Goal: Information Seeking & Learning: Learn about a topic

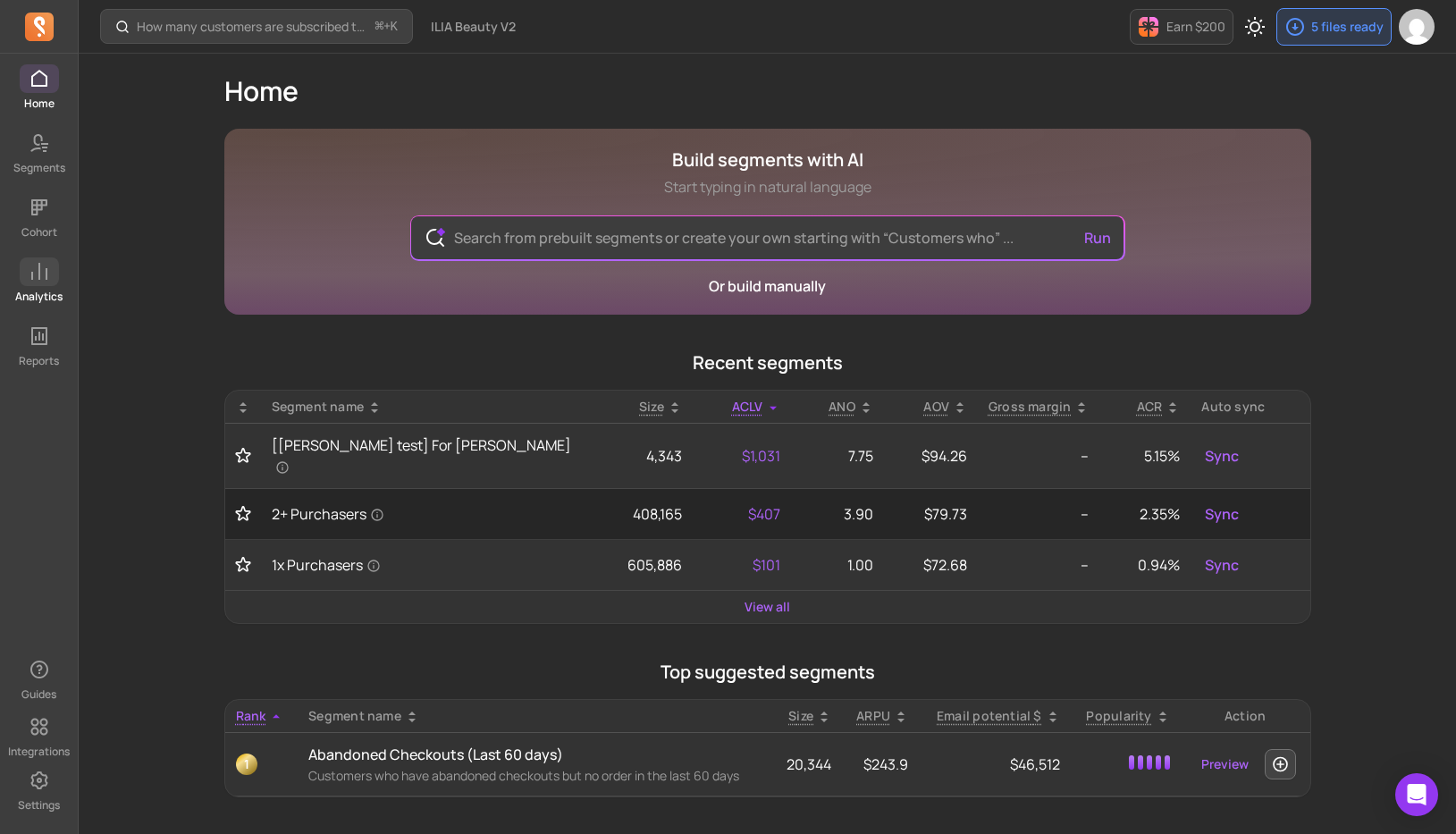
click at [33, 291] on p "Analytics" at bounding box center [39, 296] width 47 height 14
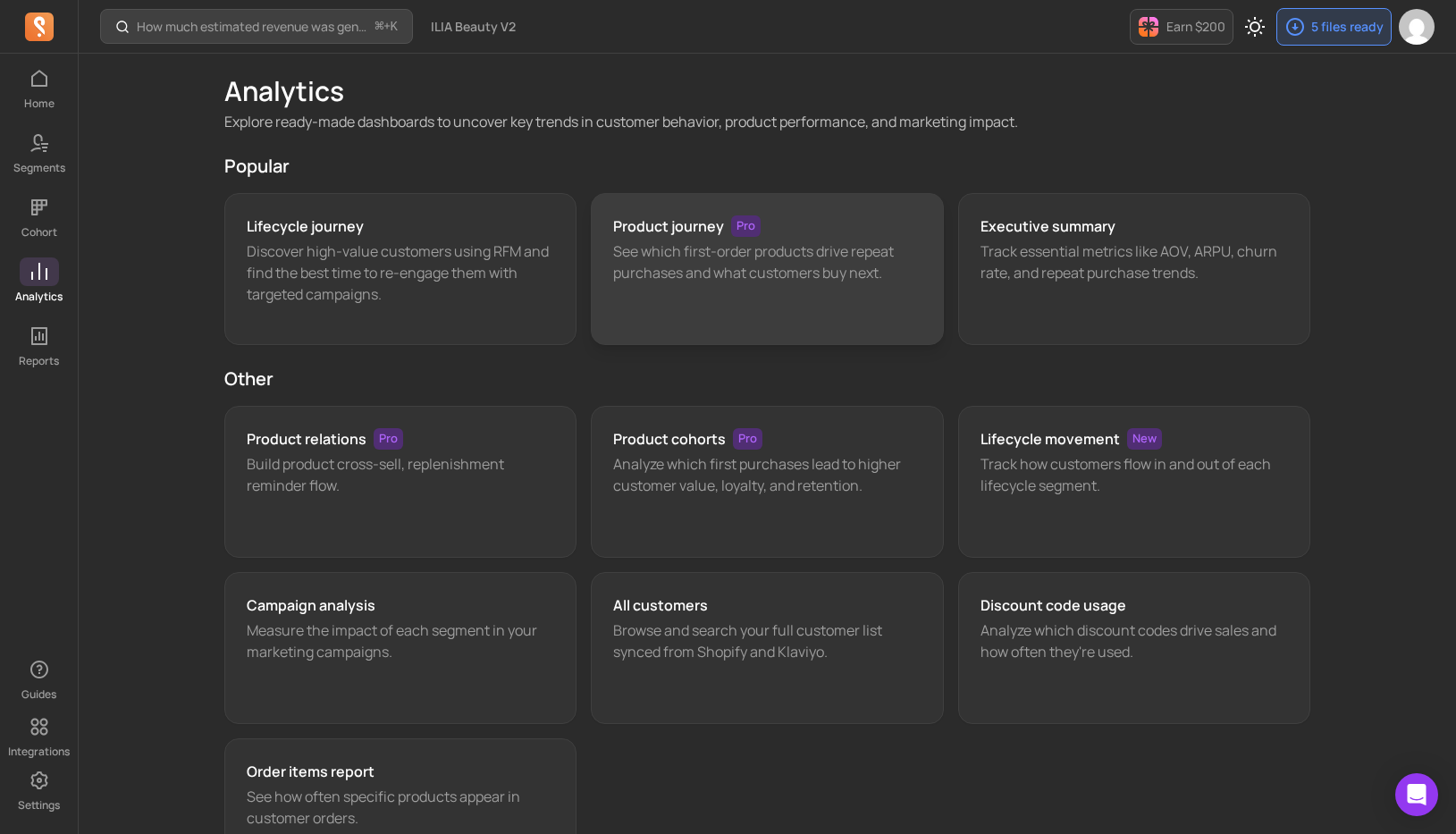
click at [624, 305] on div "Product journey Pro See which first-order products drive repeat purchases and w…" at bounding box center [767, 269] width 353 height 152
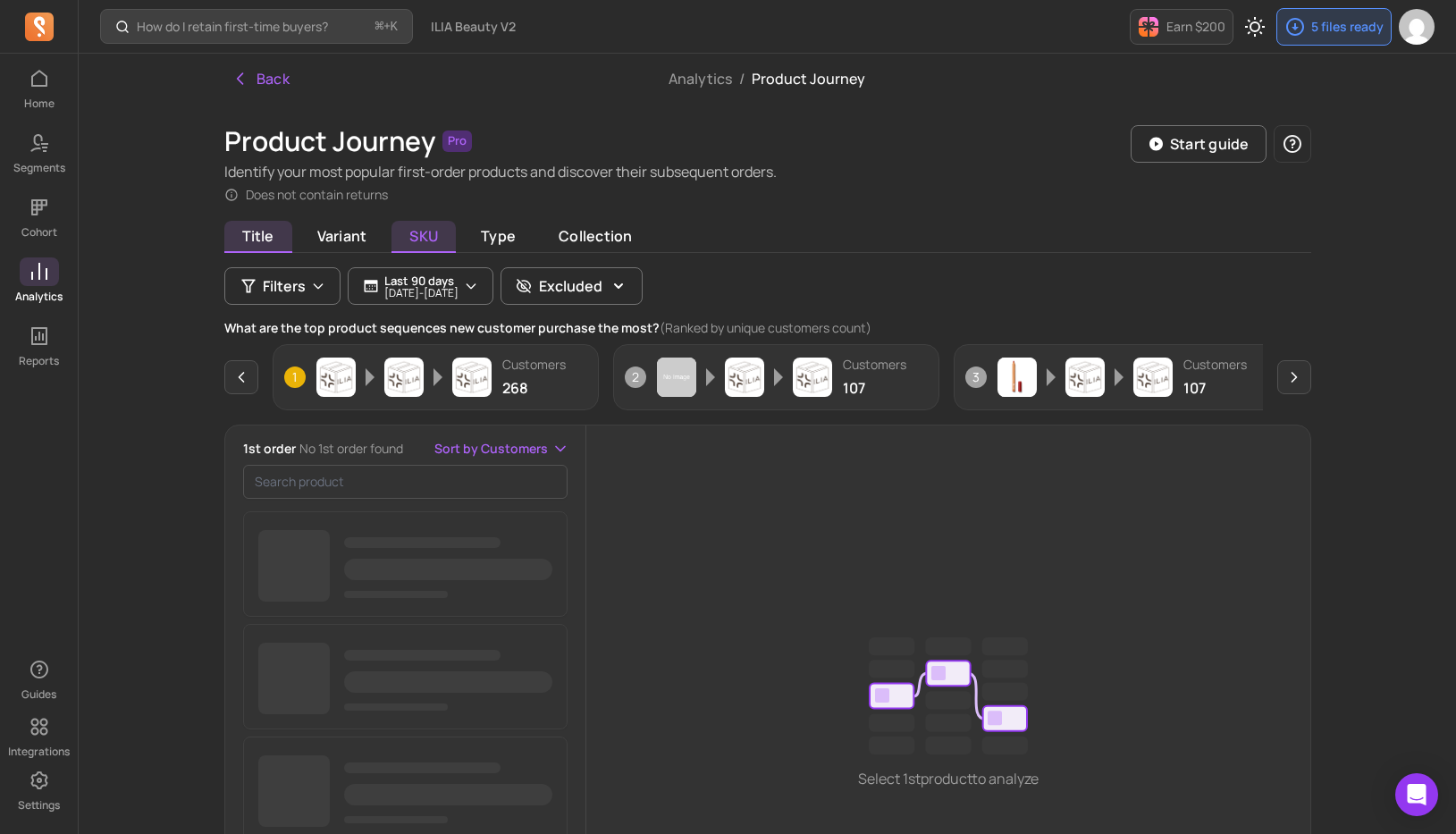
click at [430, 233] on span "SKU" at bounding box center [423, 236] width 64 height 33
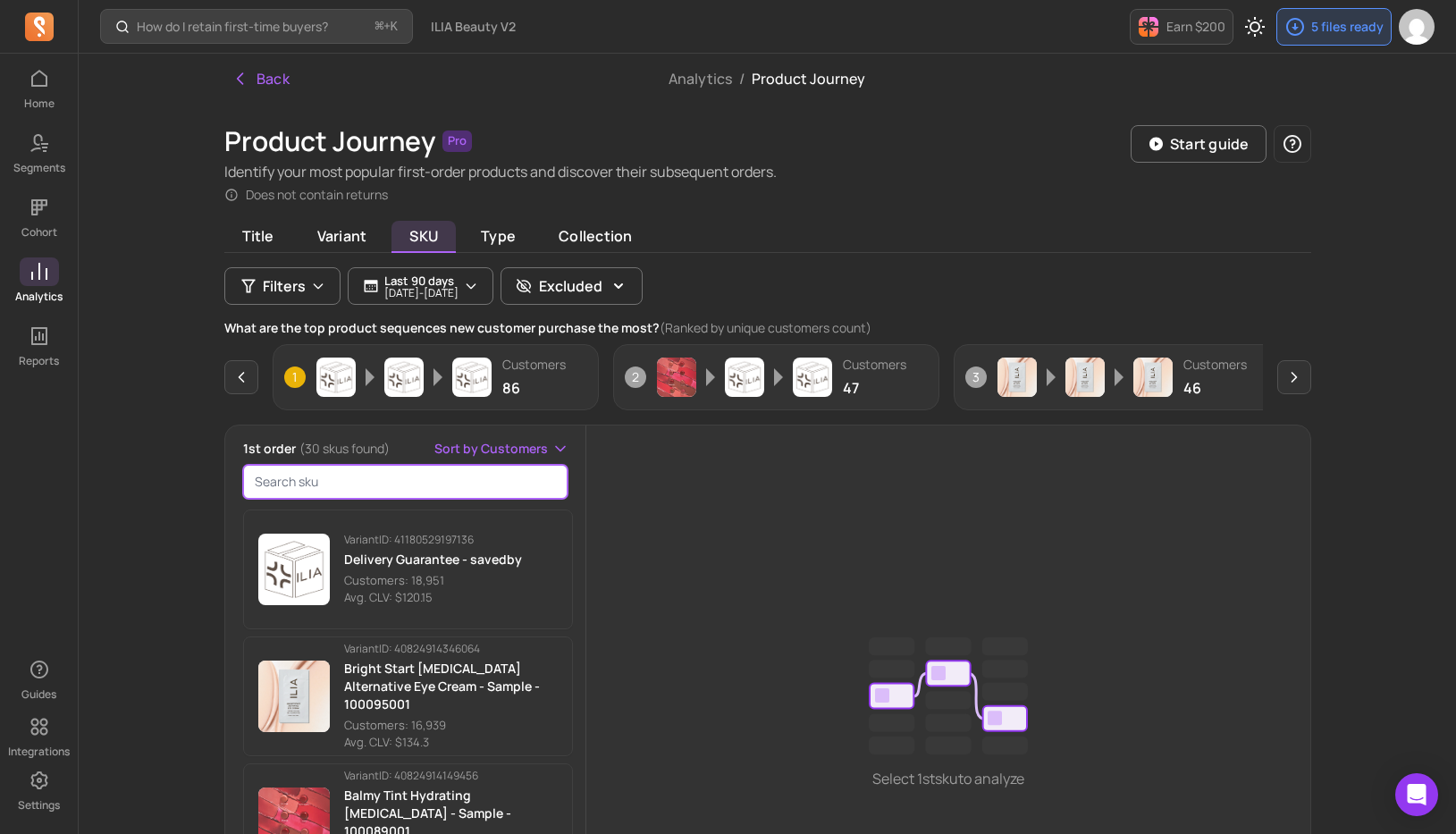
click at [314, 477] on input "search product" at bounding box center [405, 481] width 325 height 34
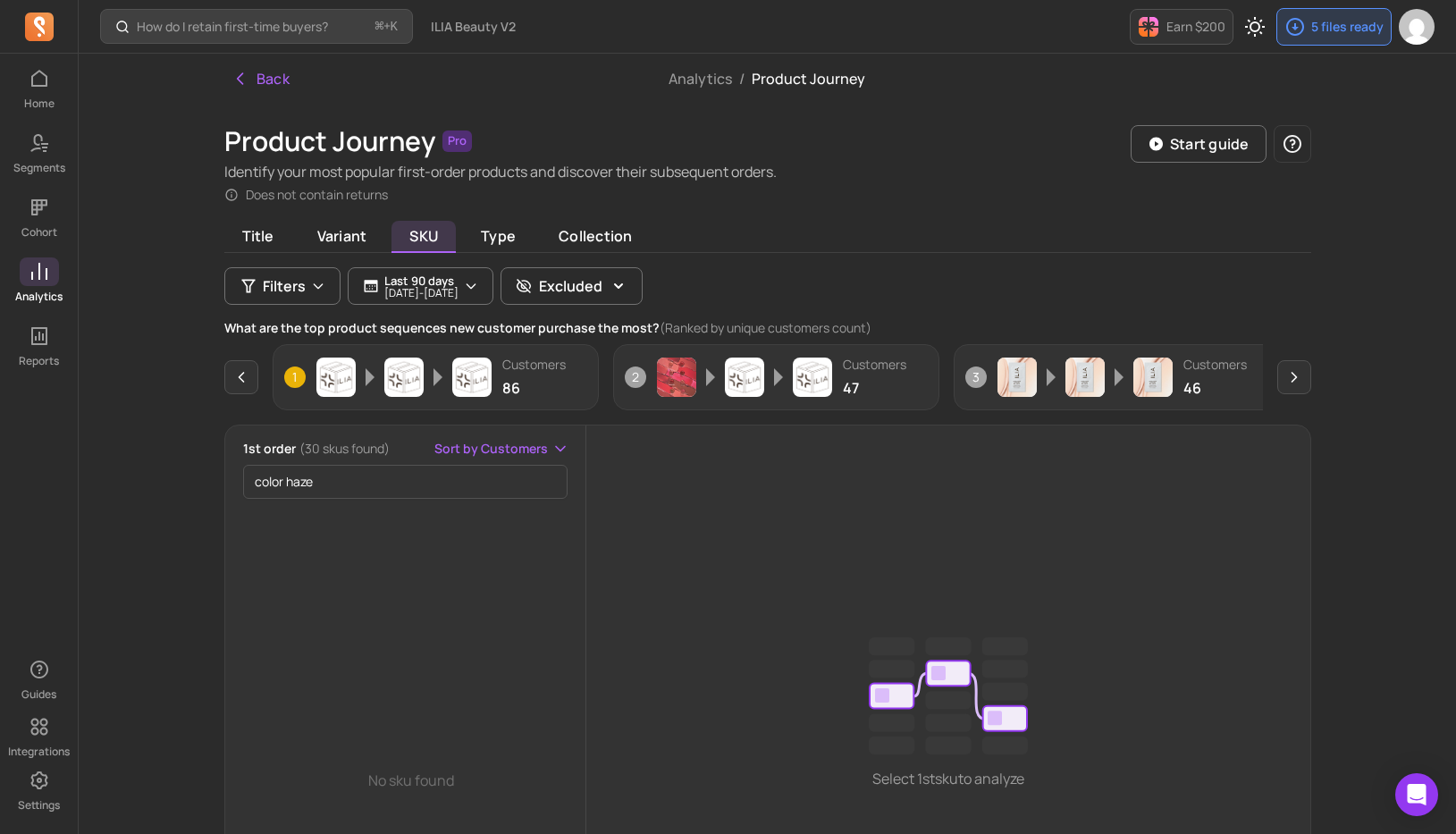
click at [510, 260] on div "Title Variant SKU Type Collection Filters Last 90 days [DATE] - [DATE] Excluded…" at bounding box center [768, 651] width 1087 height 853
click at [510, 244] on span "Type" at bounding box center [498, 236] width 70 height 33
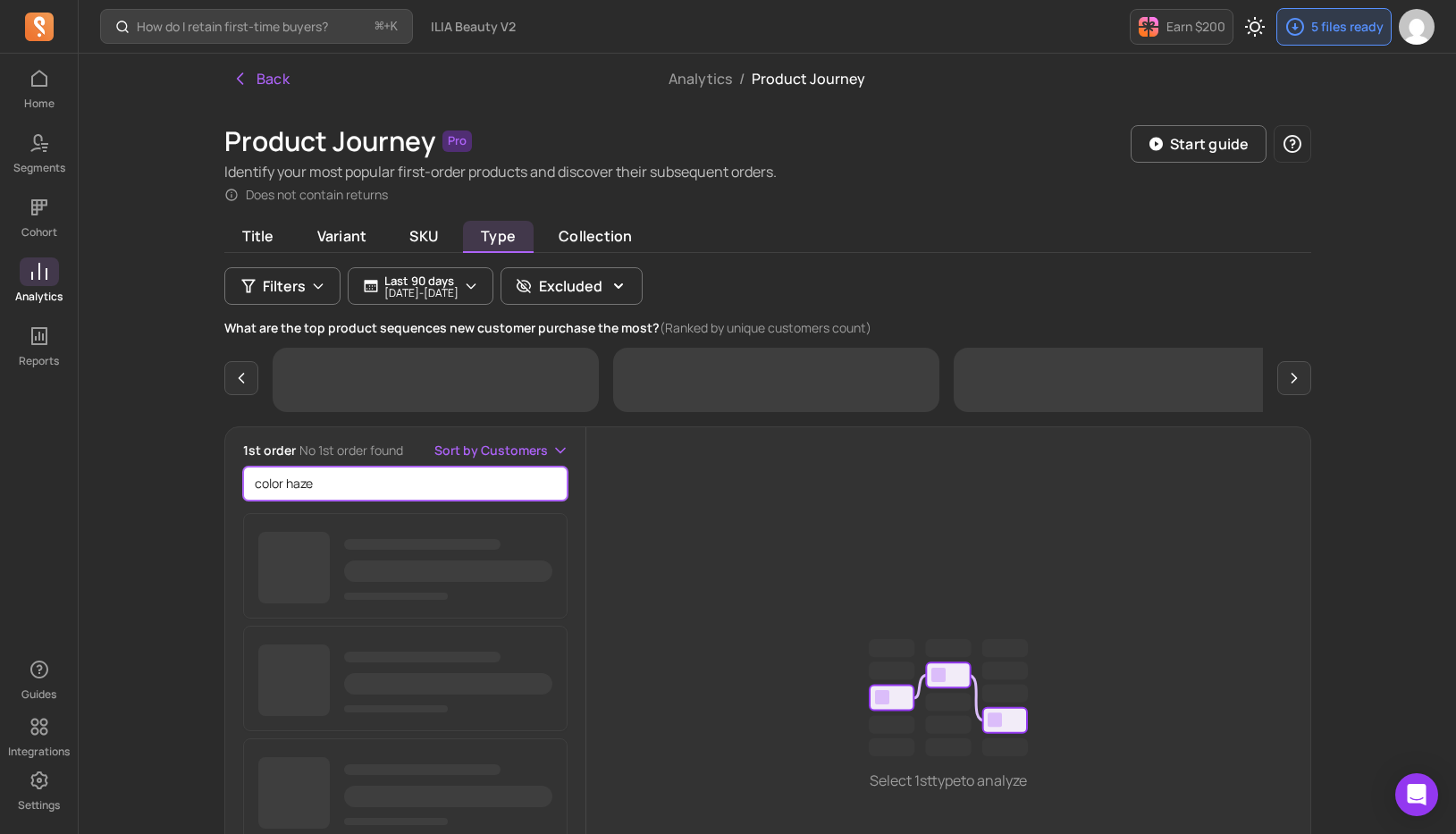
click at [346, 482] on input "color haze" at bounding box center [405, 483] width 325 height 34
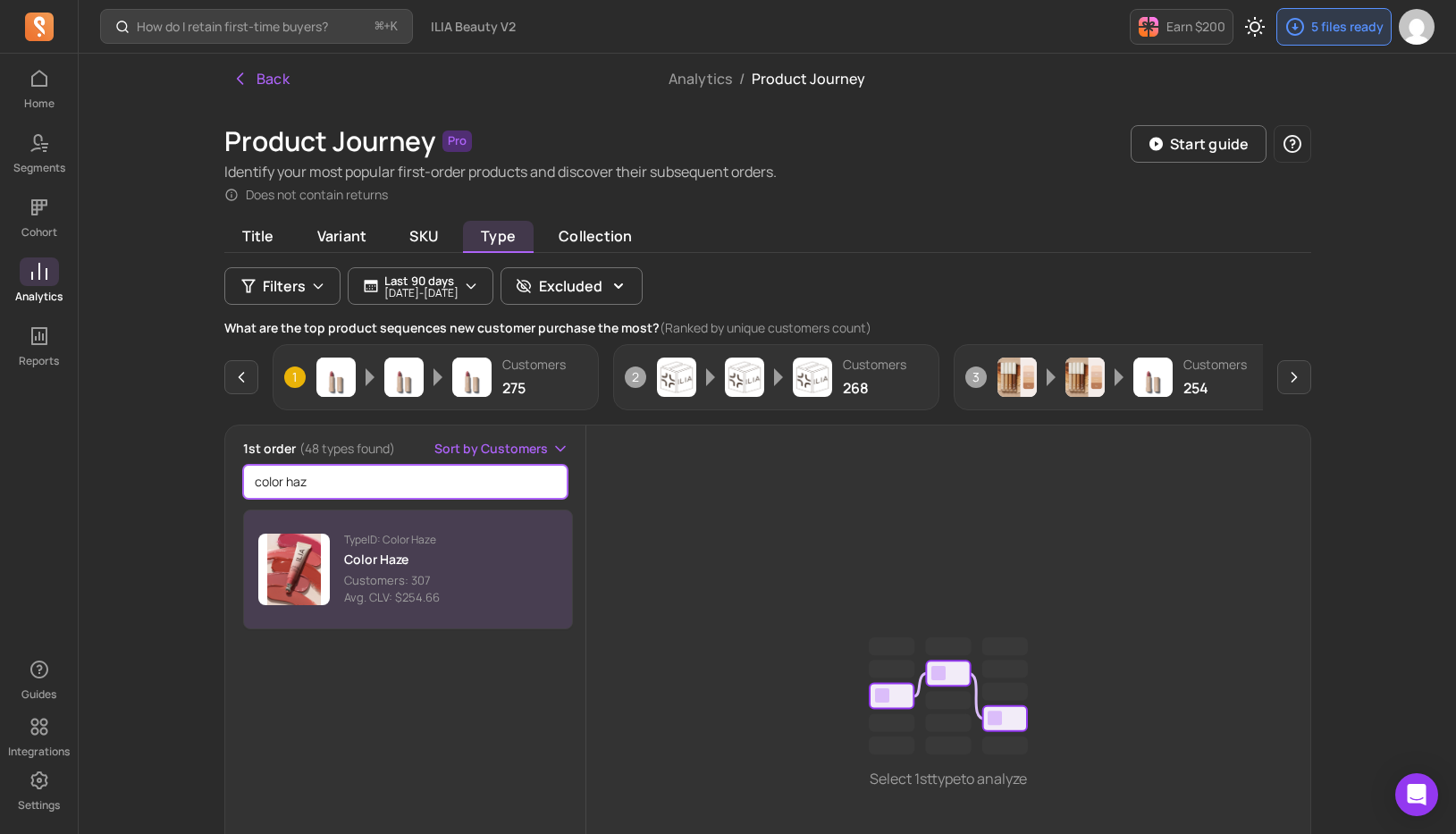
type input "color haz"
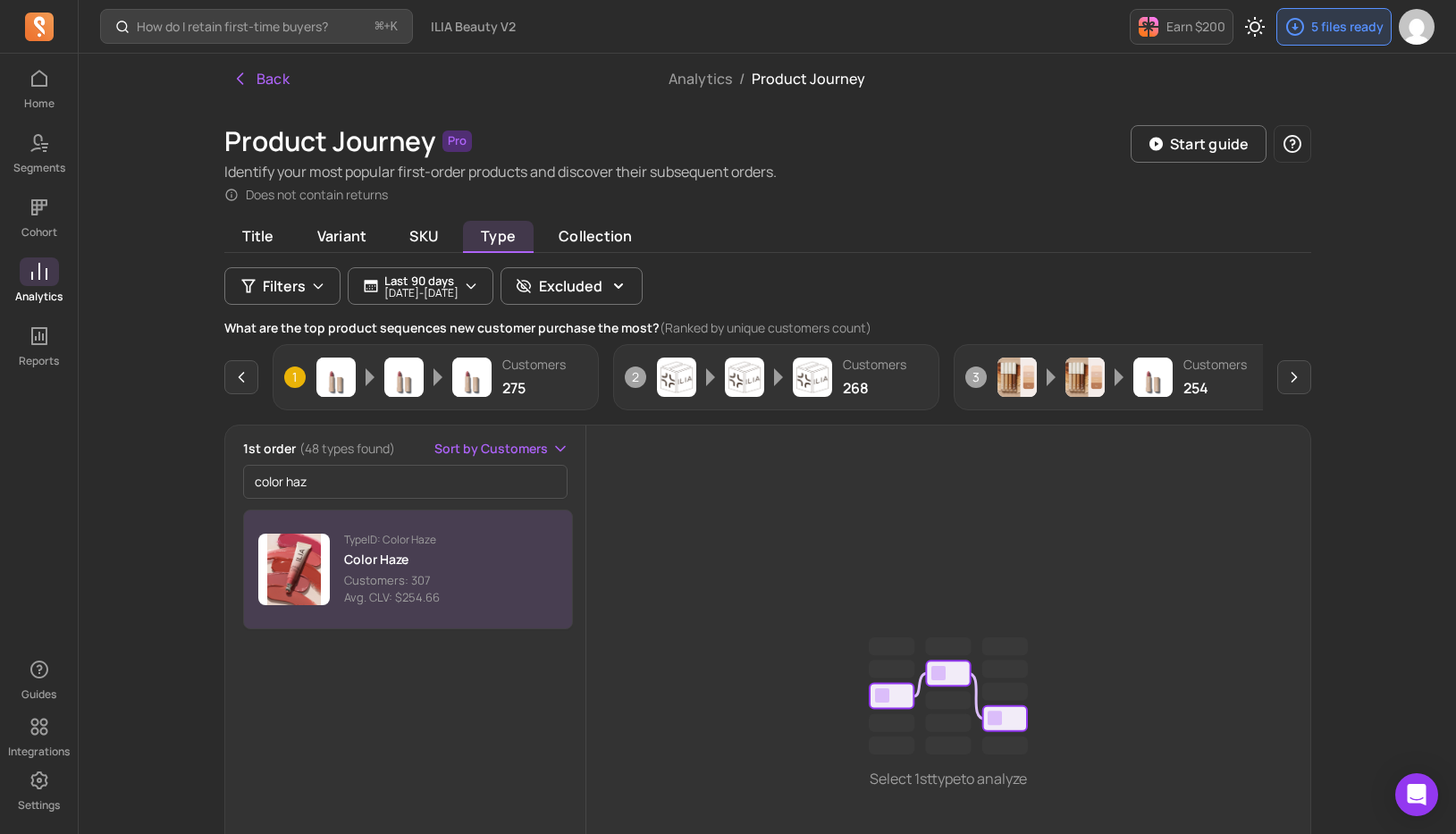
click at [439, 589] on button "Type ID: Color Haze Color Haze Customers: 307 Avg. CLV: $254.66" at bounding box center [408, 569] width 331 height 120
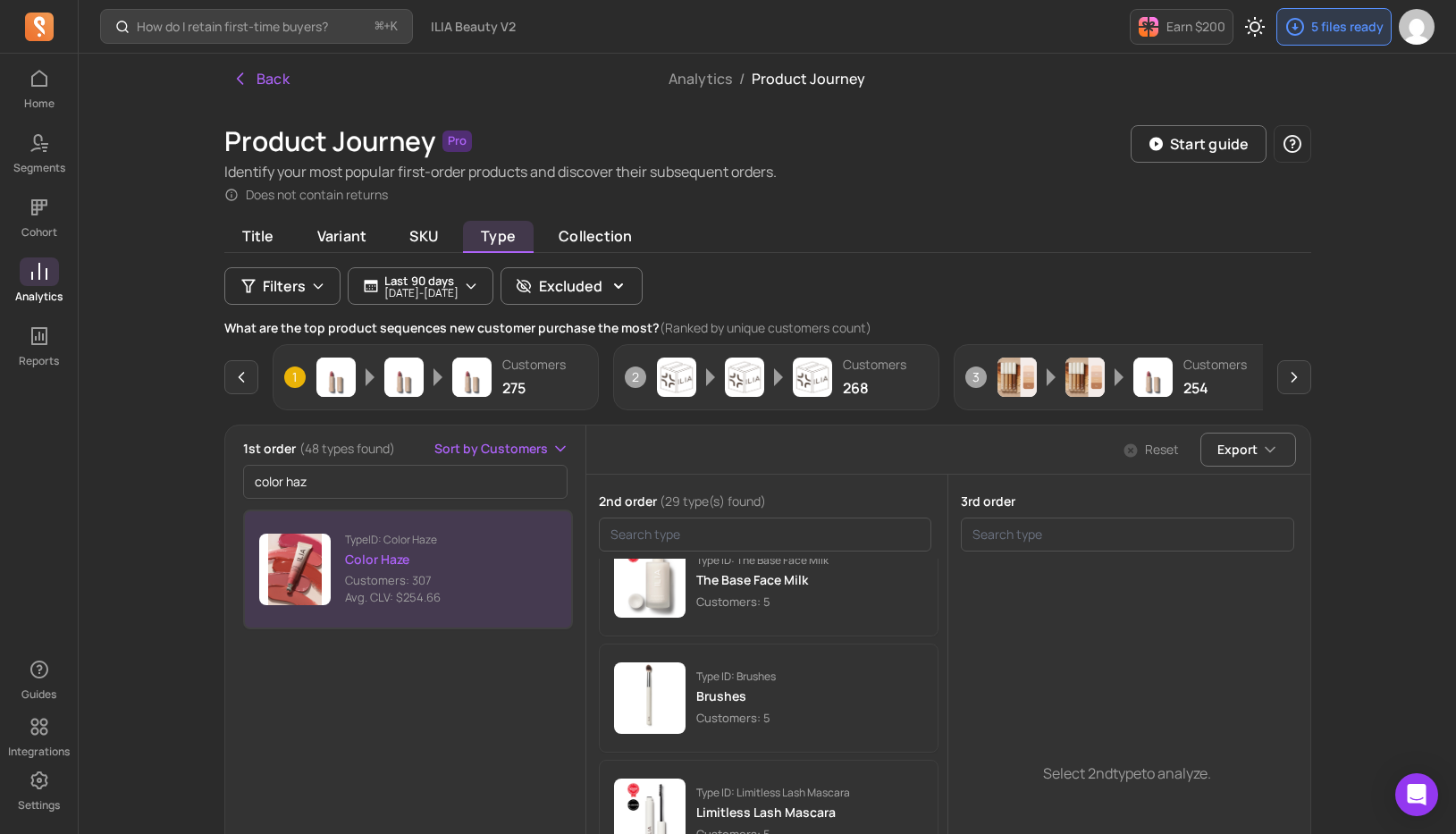
scroll to position [878, 0]
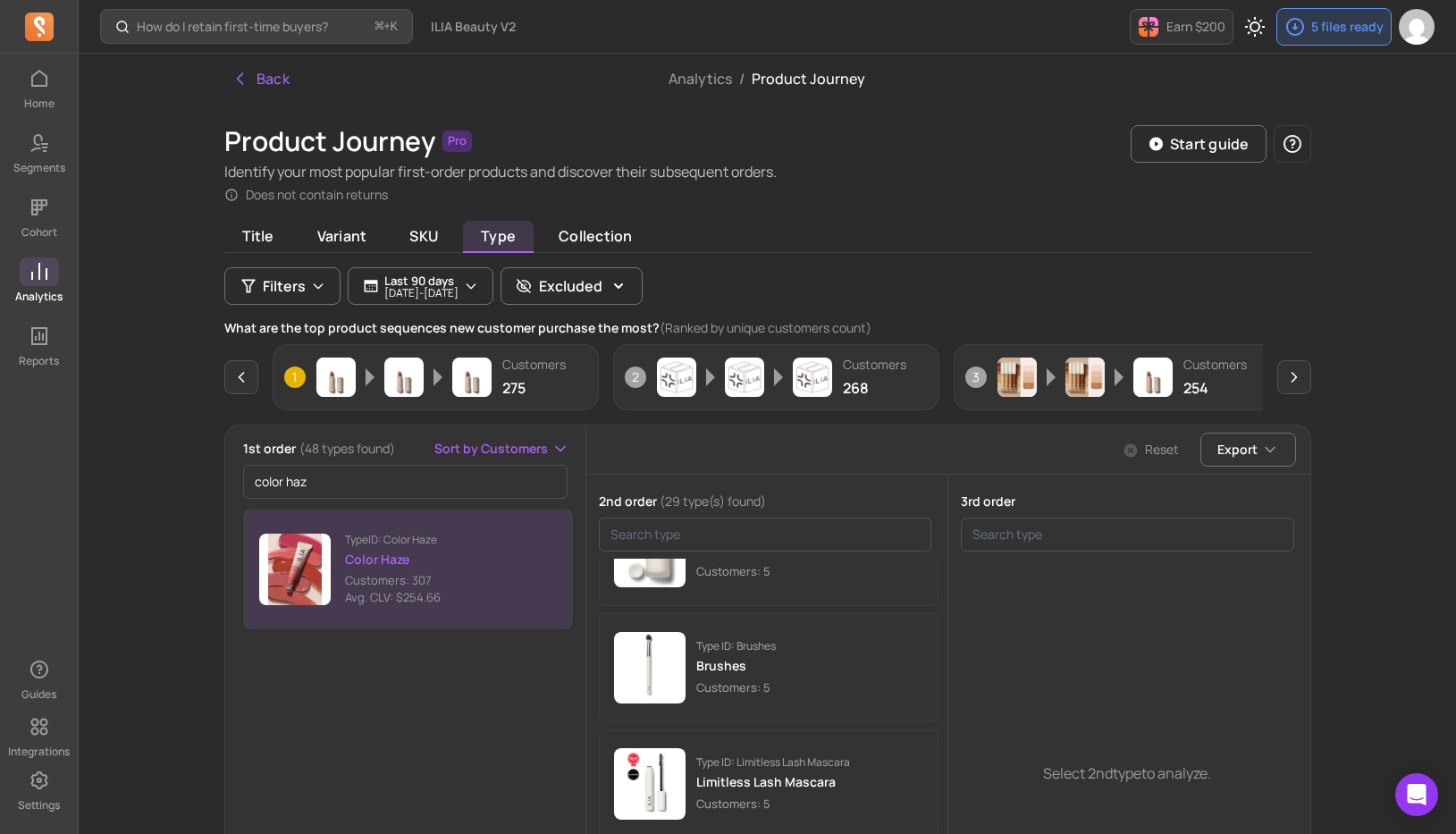
click at [52, 287] on link "Analytics" at bounding box center [39, 281] width 78 height 46
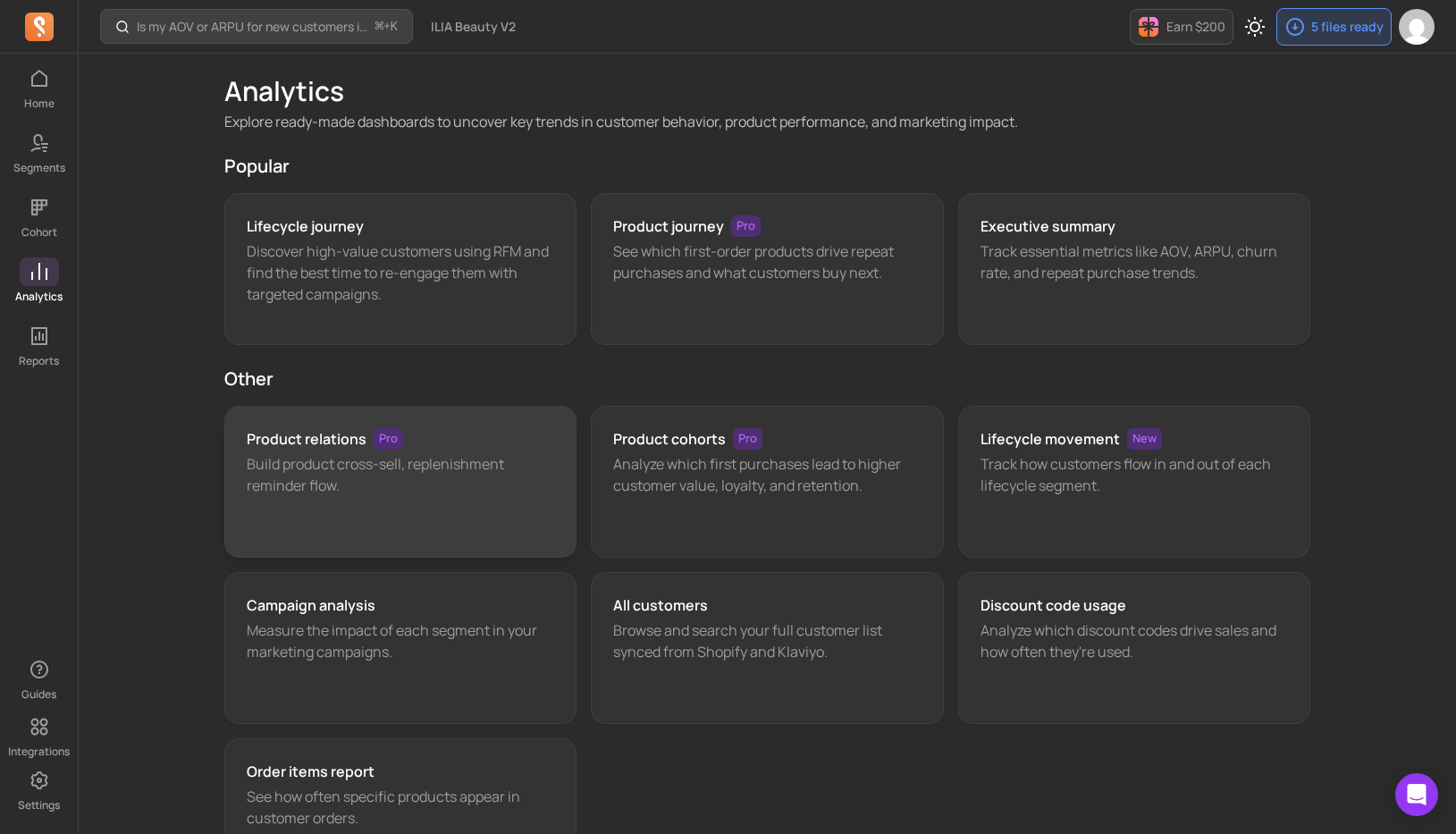
click at [450, 493] on p "Build product cross-sell, replenishment reminder flow." at bounding box center [401, 474] width 308 height 42
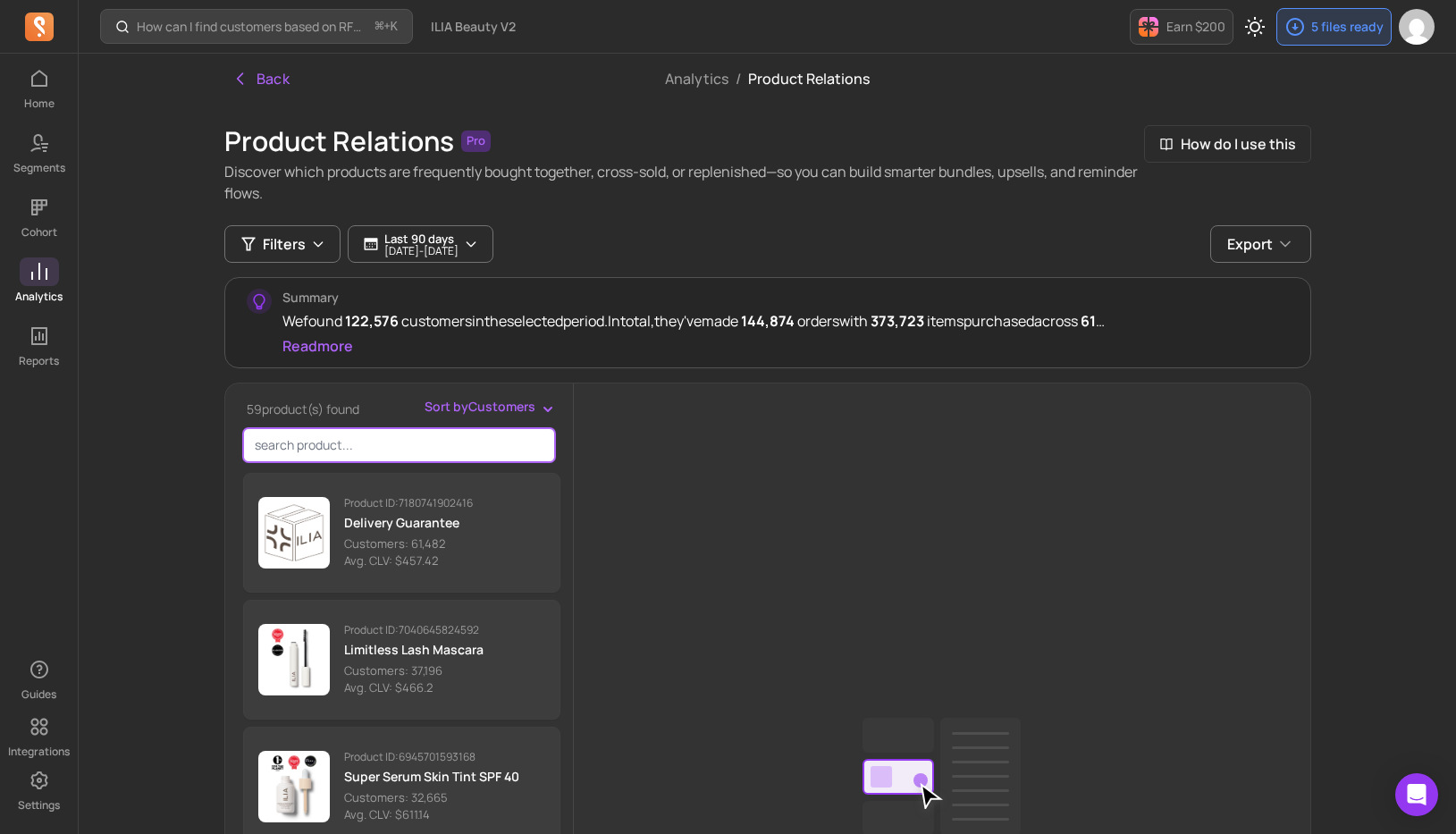
click at [352, 444] on input "search product" at bounding box center [399, 445] width 312 height 34
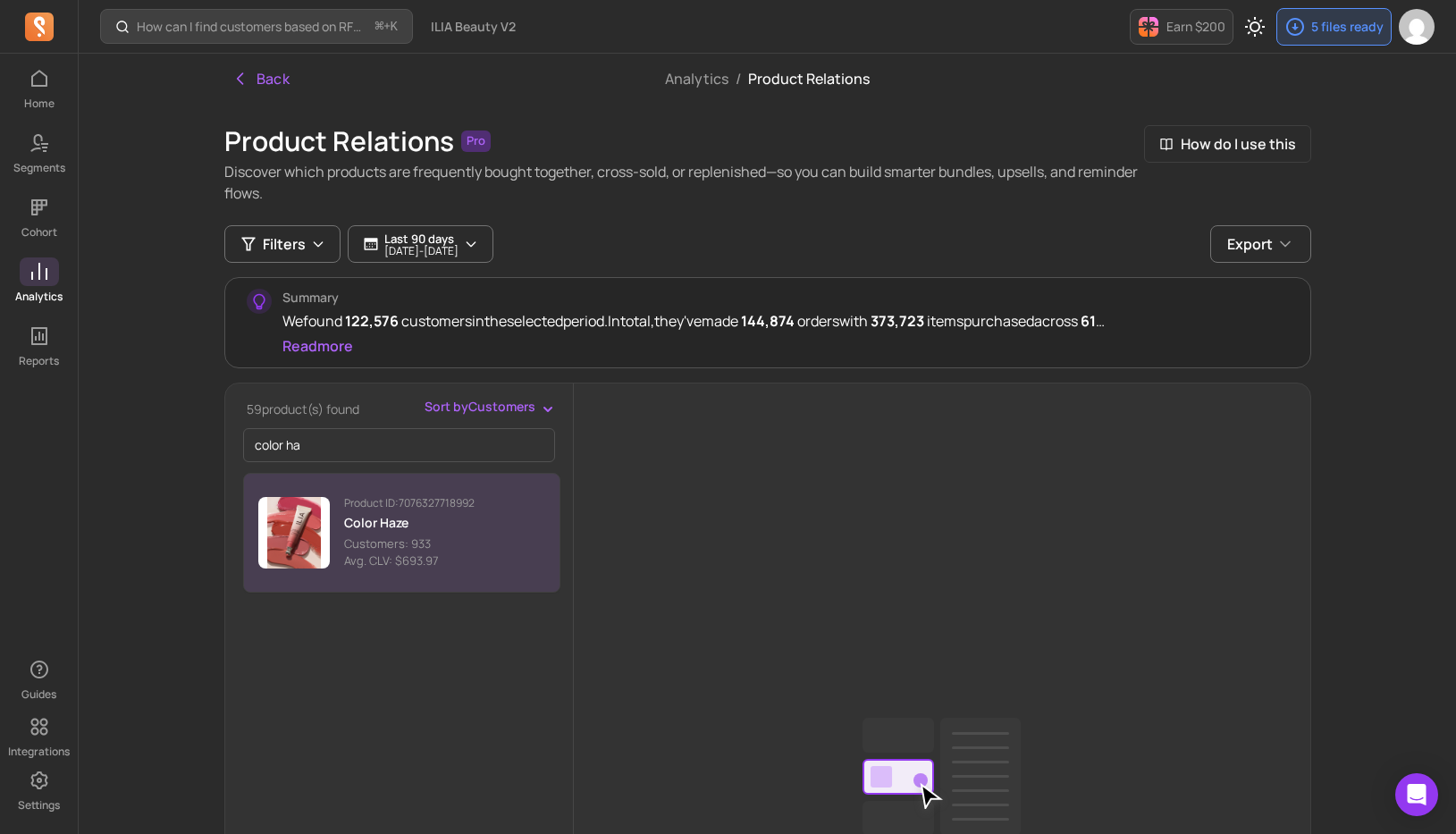
click at [321, 531] on img "button" at bounding box center [293, 533] width 71 height 71
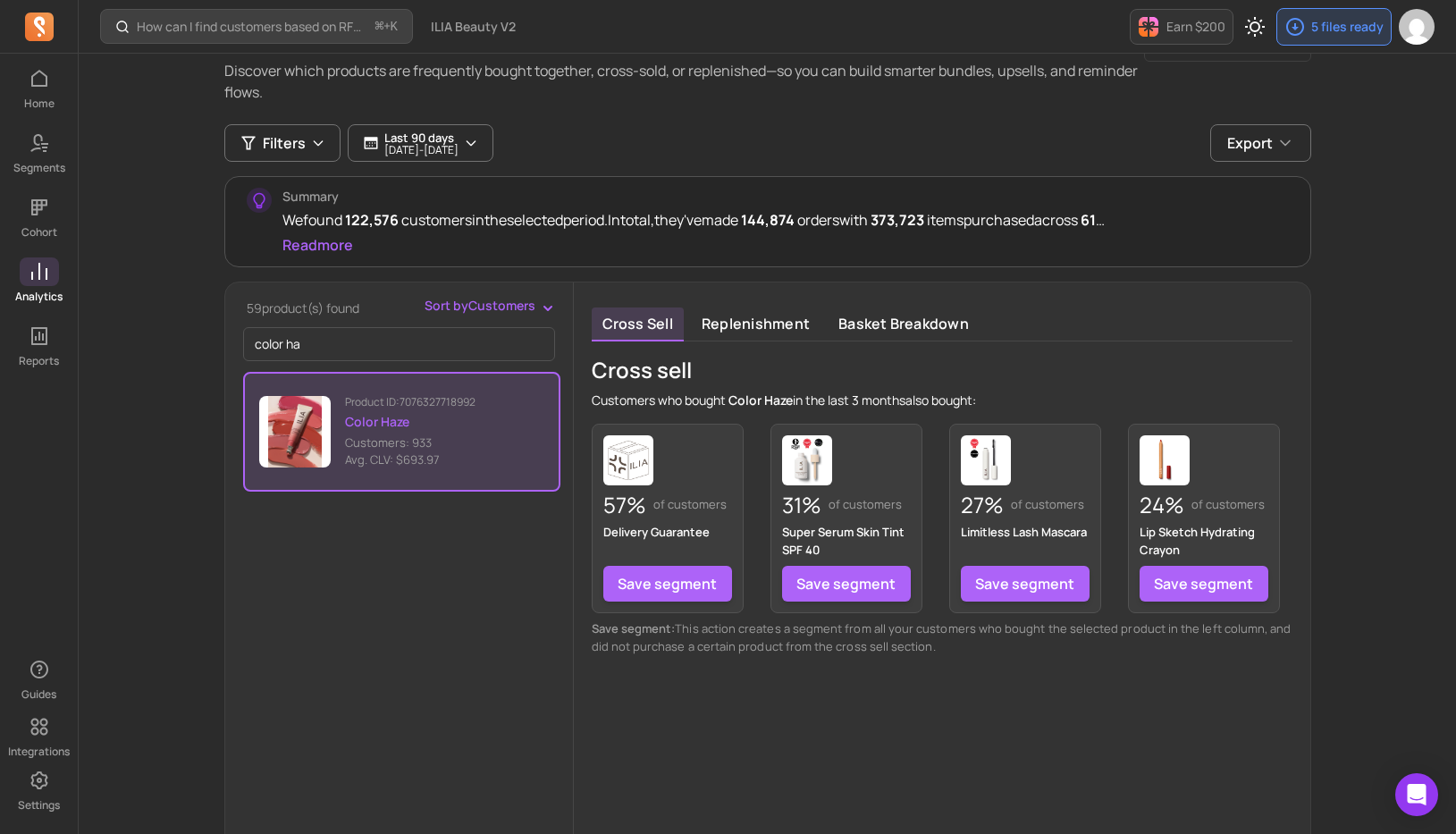
scroll to position [143, 0]
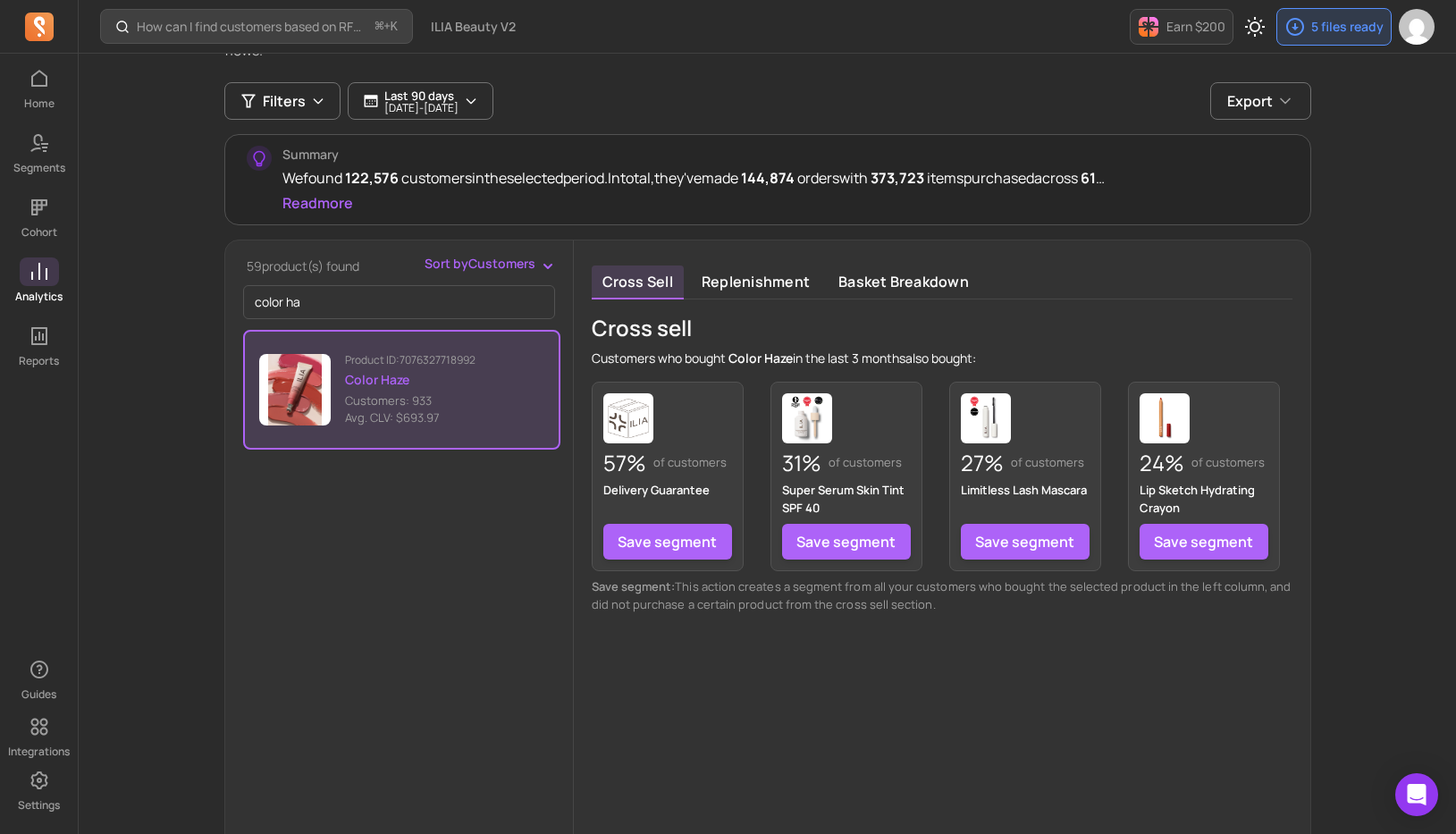
click at [294, 303] on input "color ha" at bounding box center [399, 302] width 312 height 34
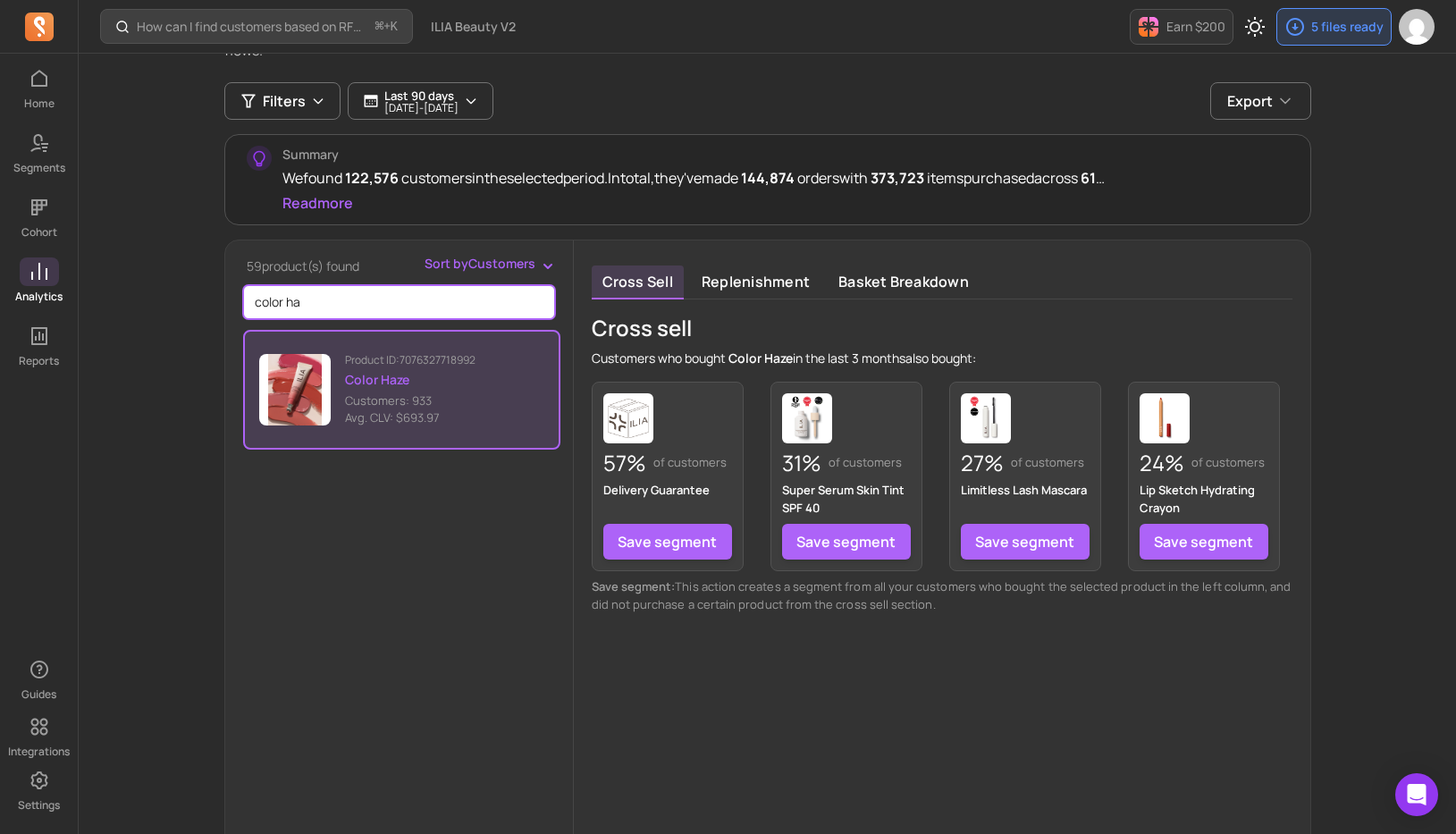
click at [294, 303] on input "color ha" at bounding box center [399, 302] width 312 height 34
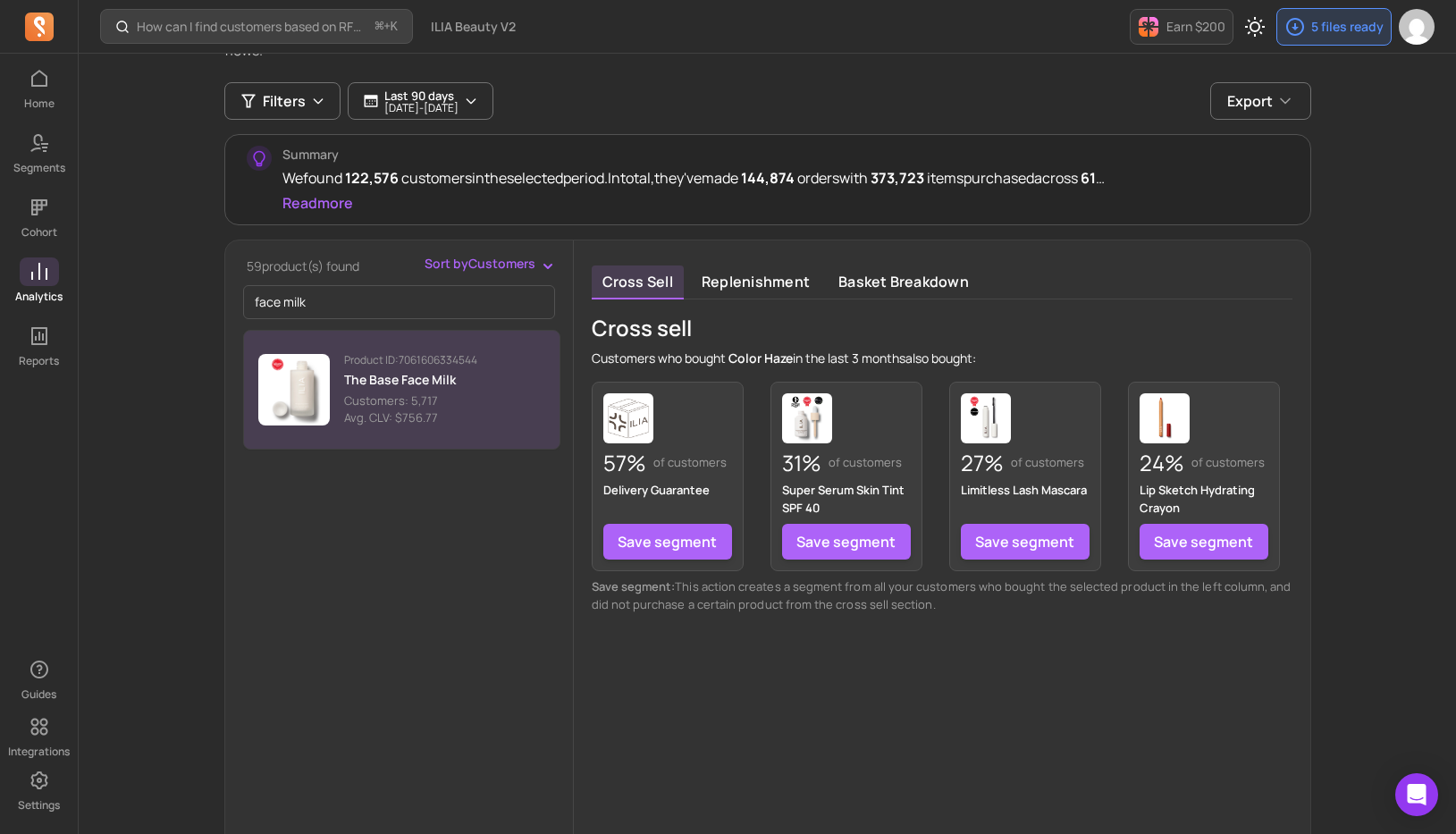
click at [370, 362] on p "Product ID: 7061606334544" at bounding box center [410, 360] width 133 height 14
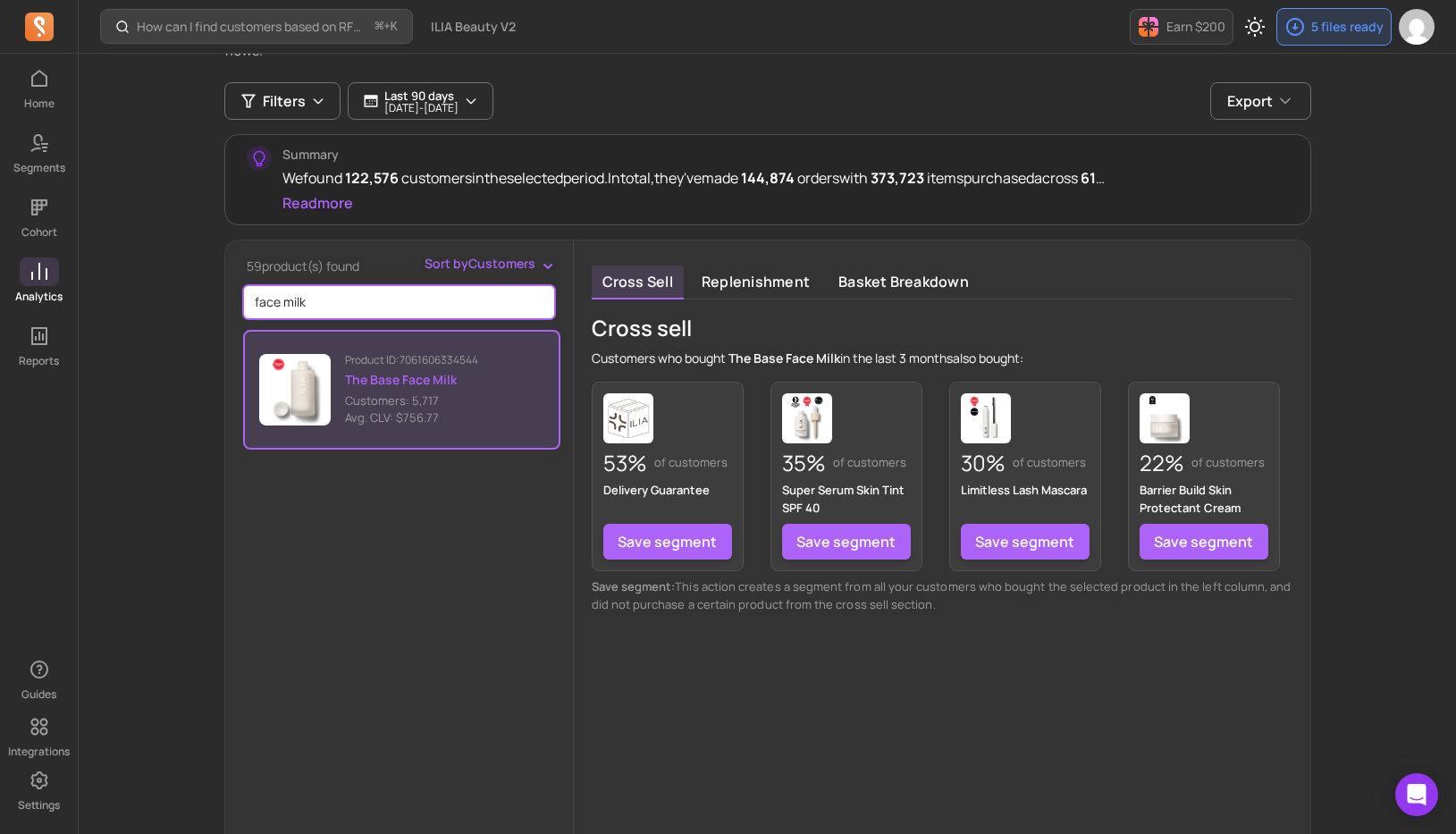
click at [326, 308] on input "face milk" at bounding box center [399, 302] width 312 height 34
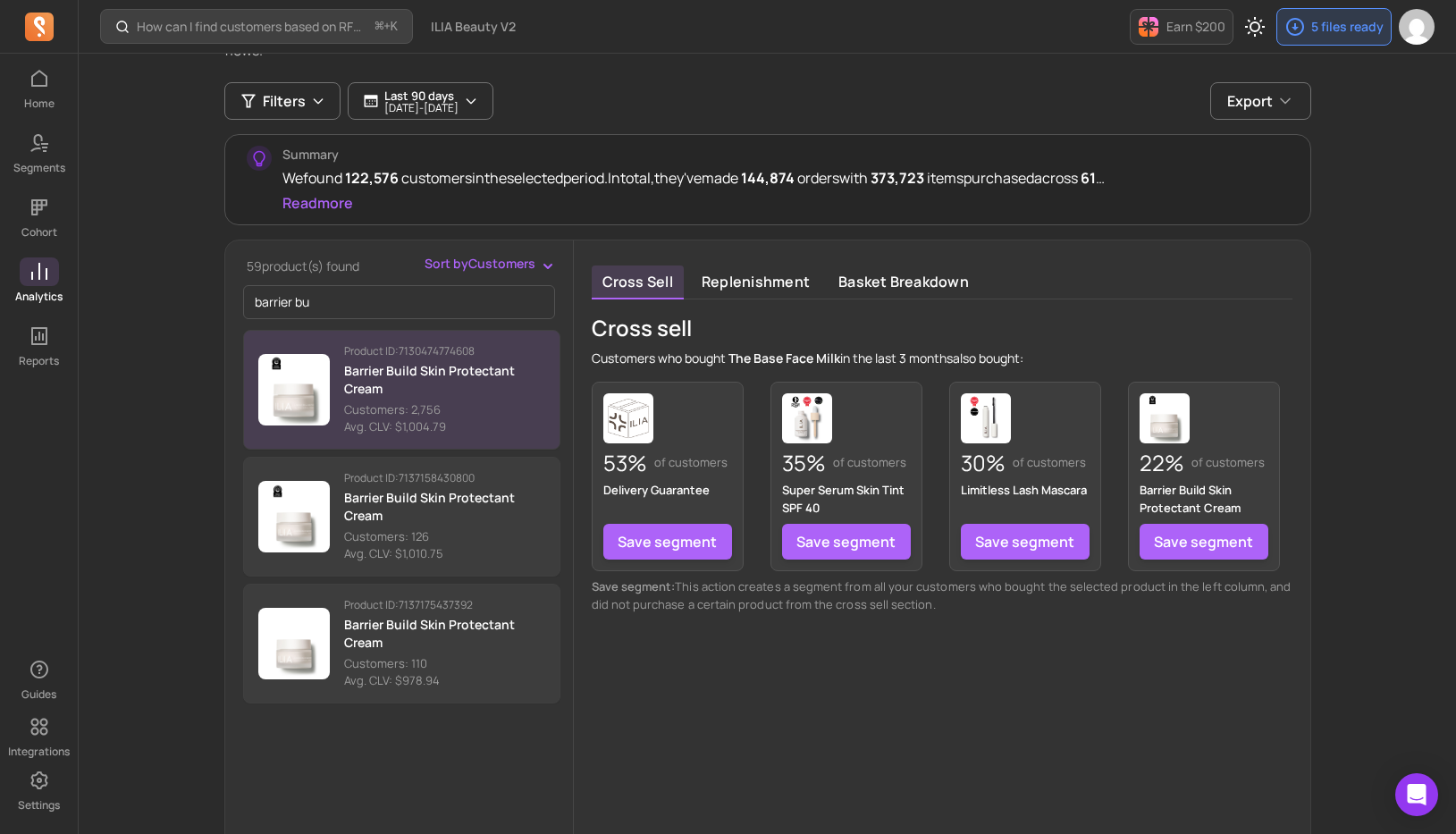
click at [482, 401] on p "Customers: 2,756" at bounding box center [445, 410] width 202 height 18
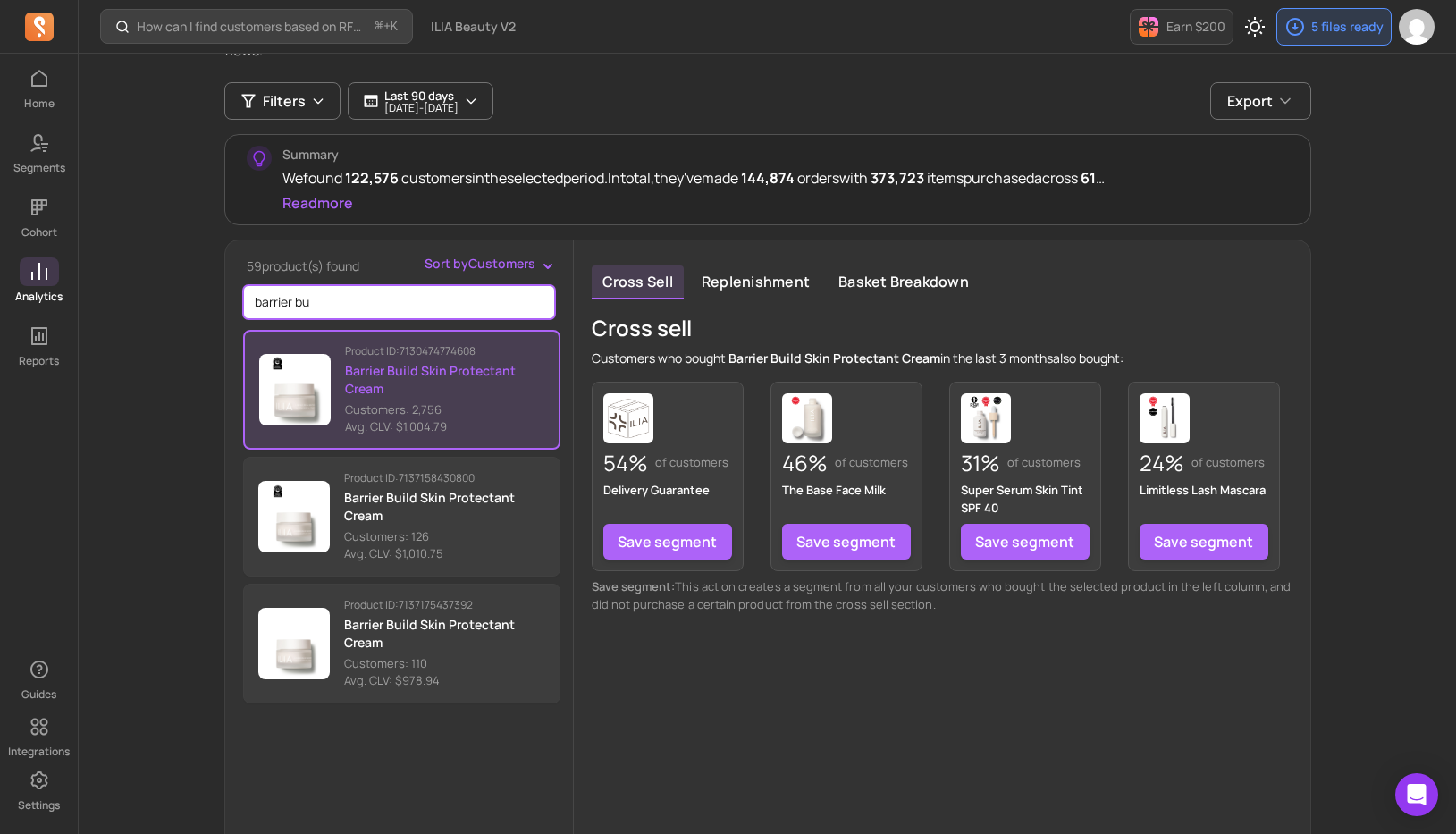
click at [307, 301] on input "barrier bu" at bounding box center [399, 302] width 312 height 34
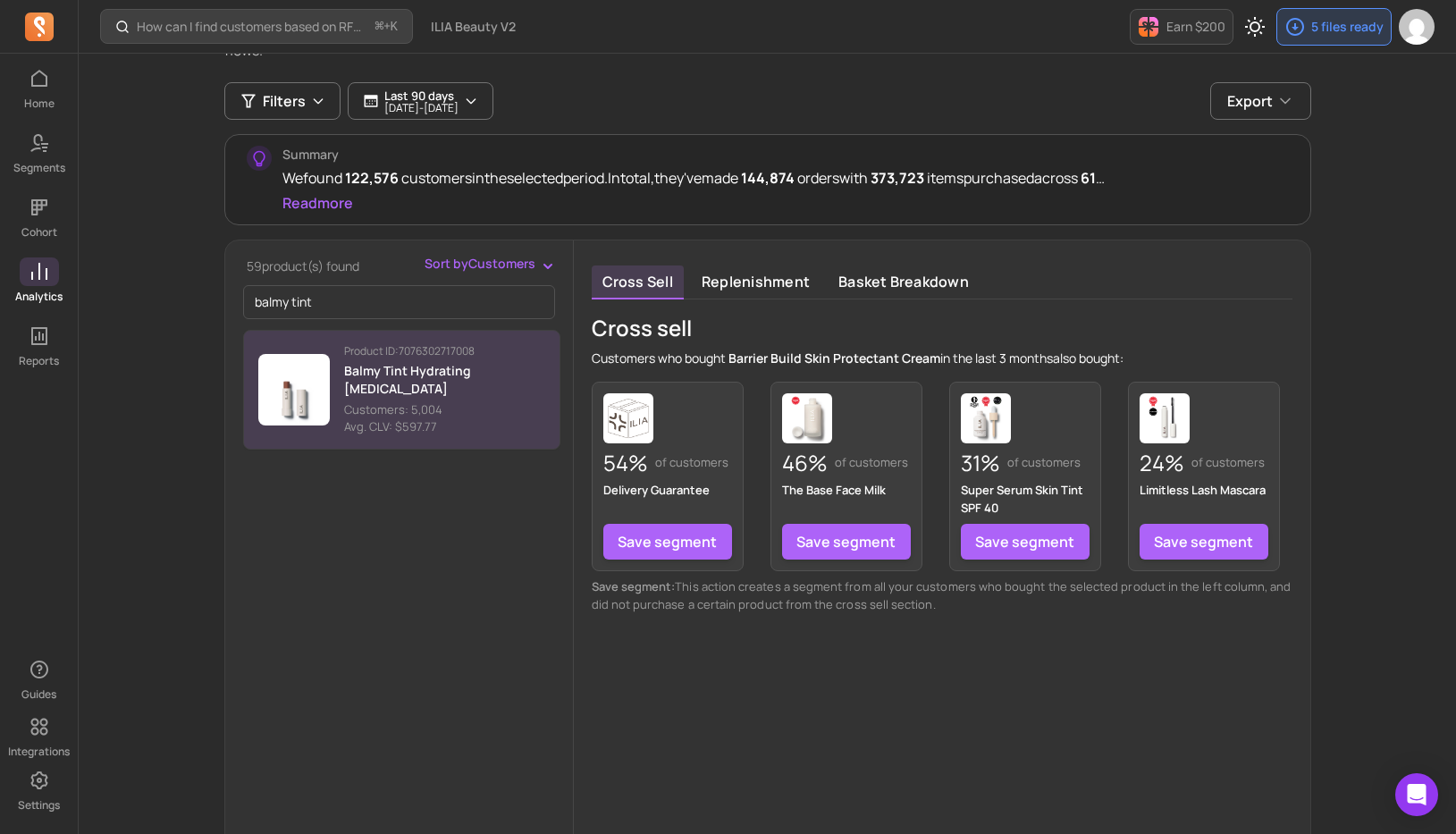
click at [372, 378] on p "Balmy Tint Hydrating [MEDICAL_DATA]" at bounding box center [445, 379] width 202 height 36
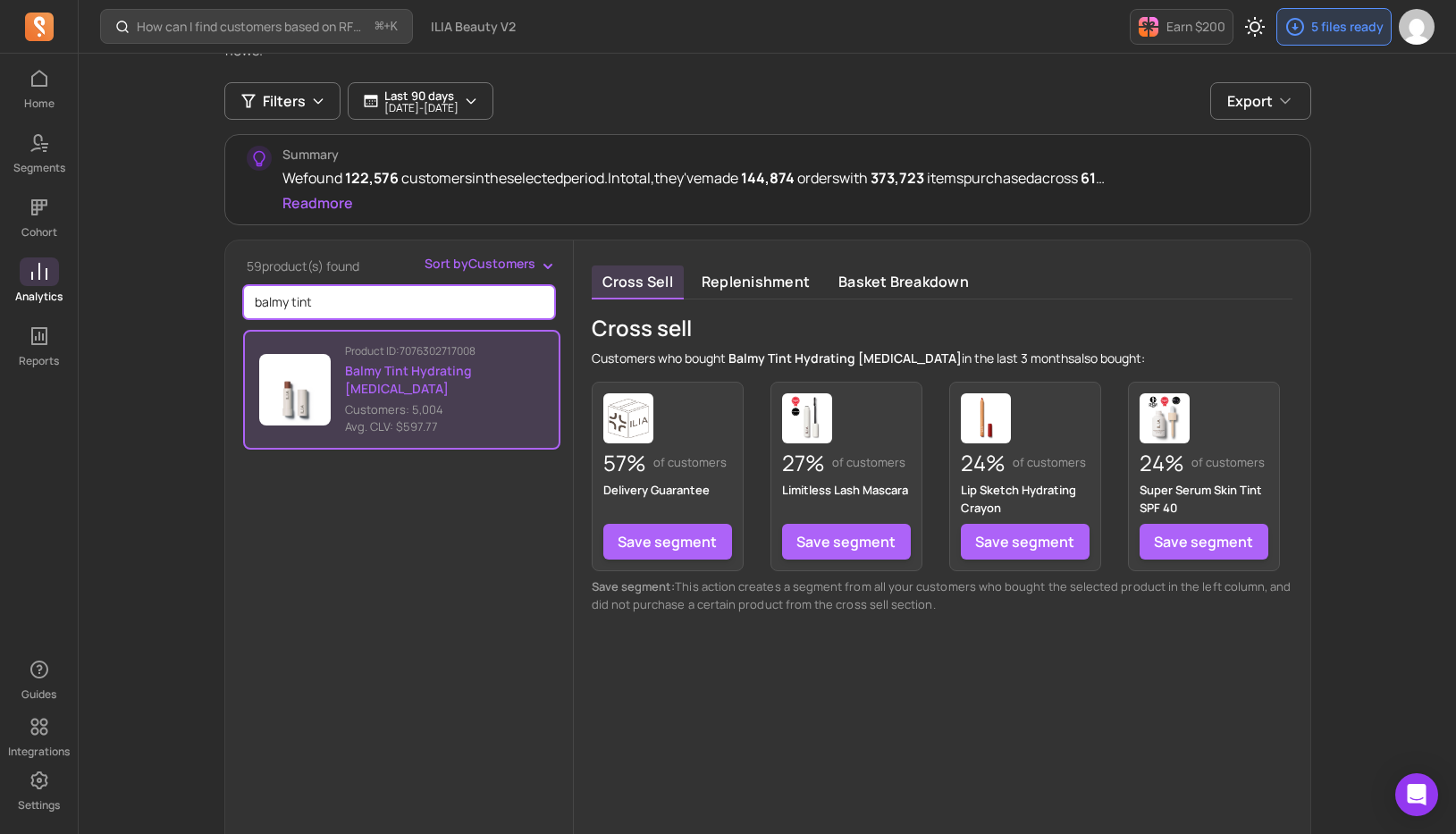
click at [298, 297] on input "balmy tint" at bounding box center [399, 302] width 312 height 34
type input "o"
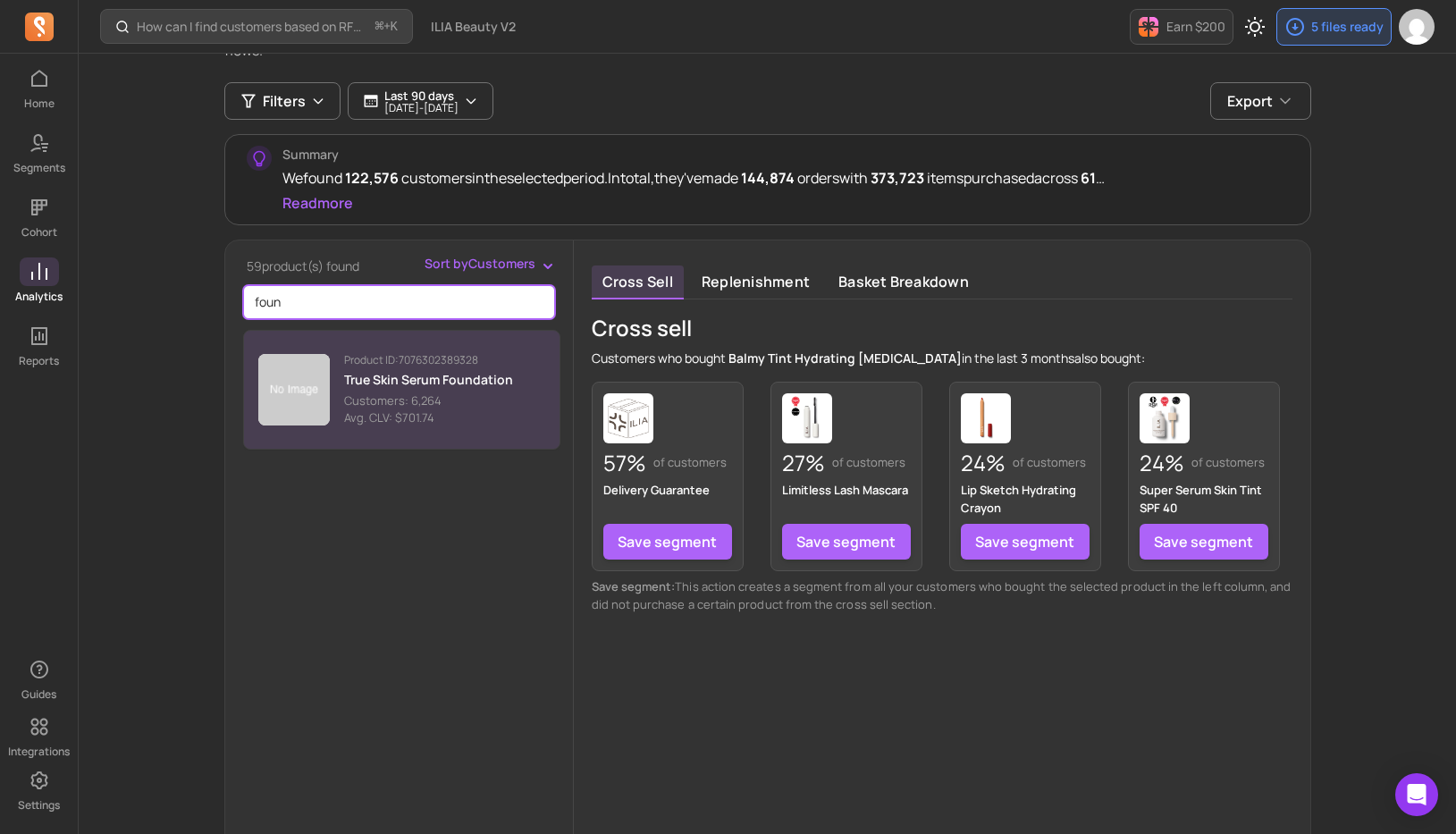
type input "foun"
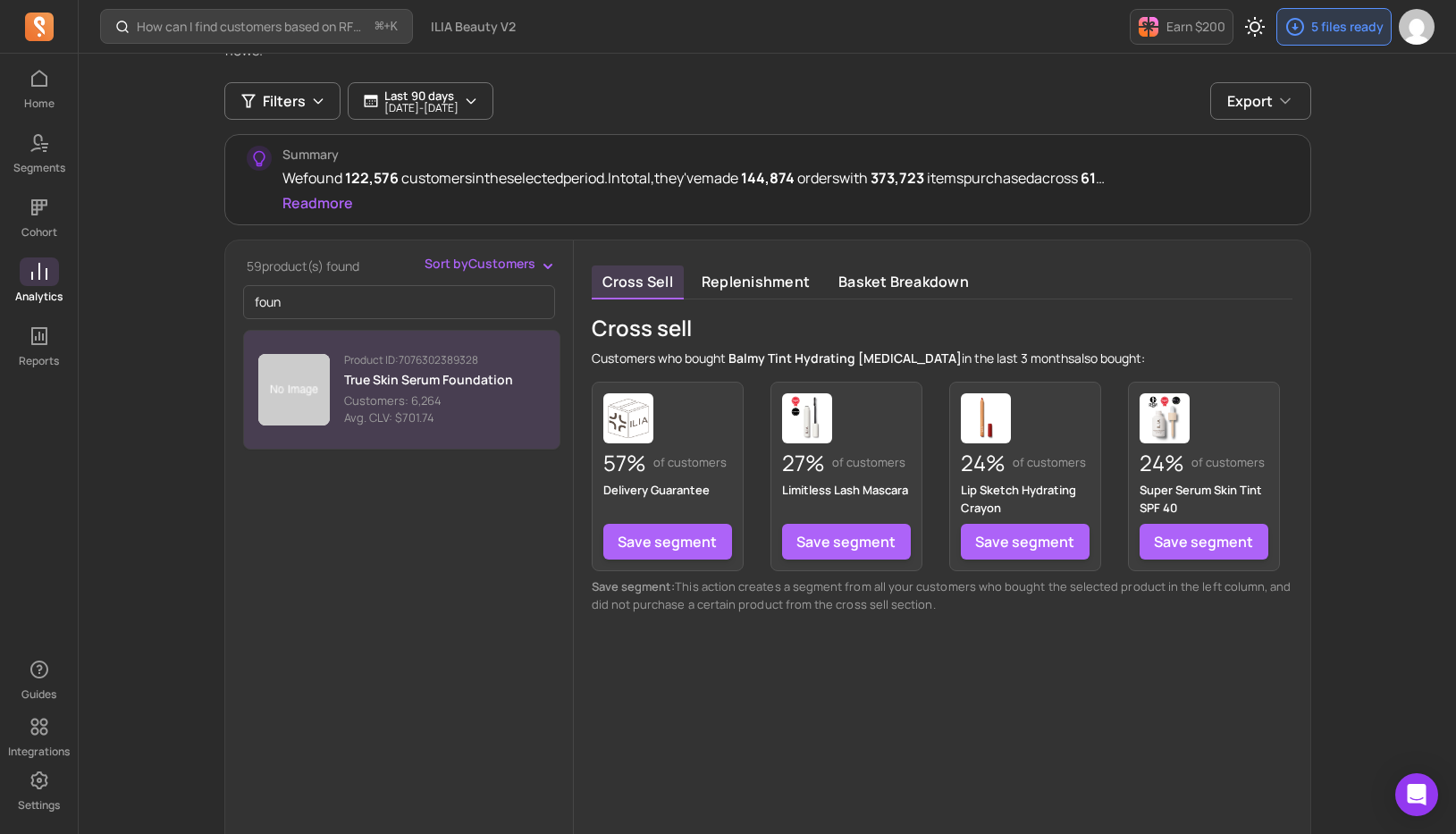
click at [370, 412] on p "Avg. CLV: $701.74" at bounding box center [428, 418] width 169 height 18
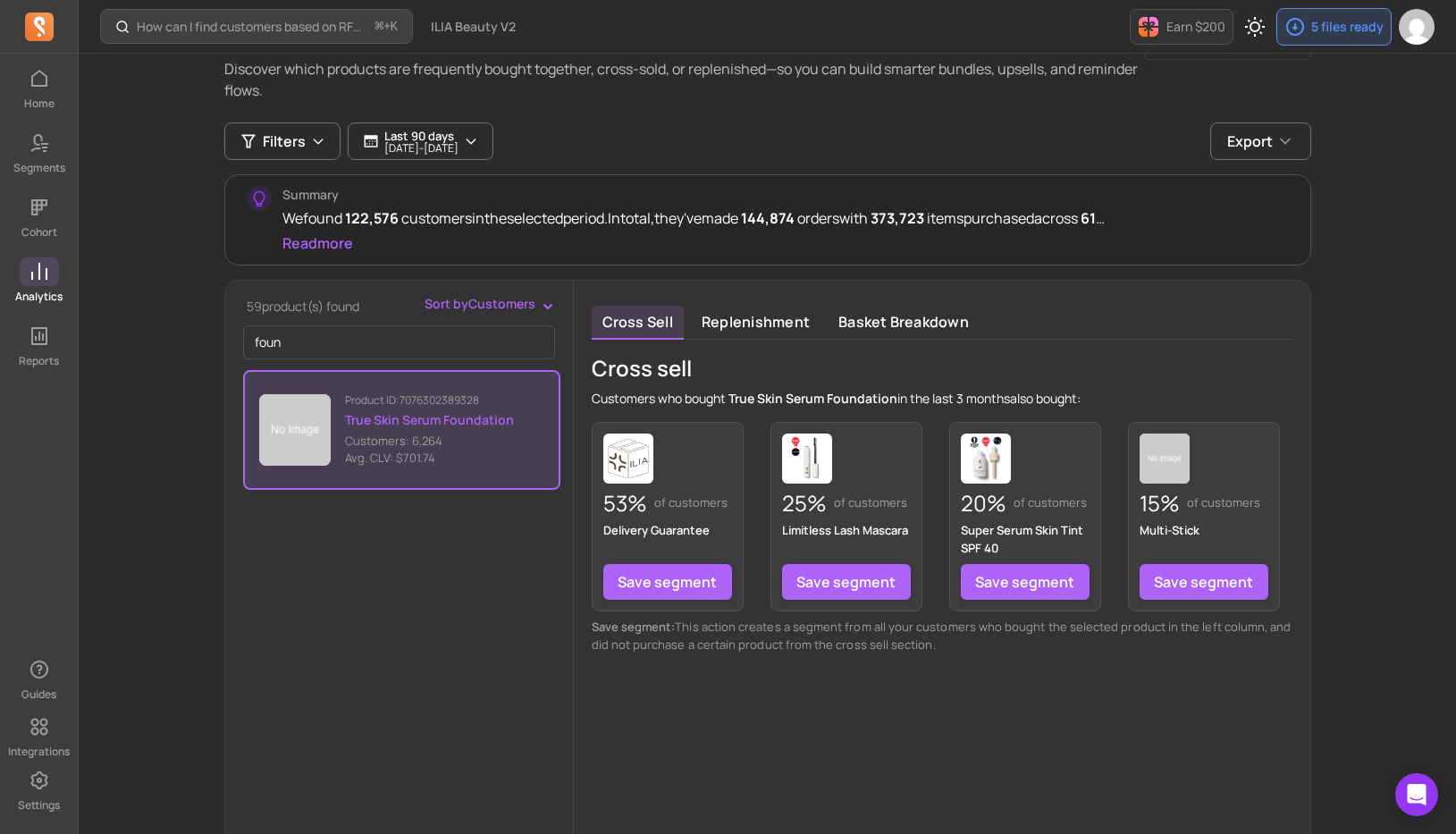
scroll to position [94, 0]
